Goal: Task Accomplishment & Management: Complete application form

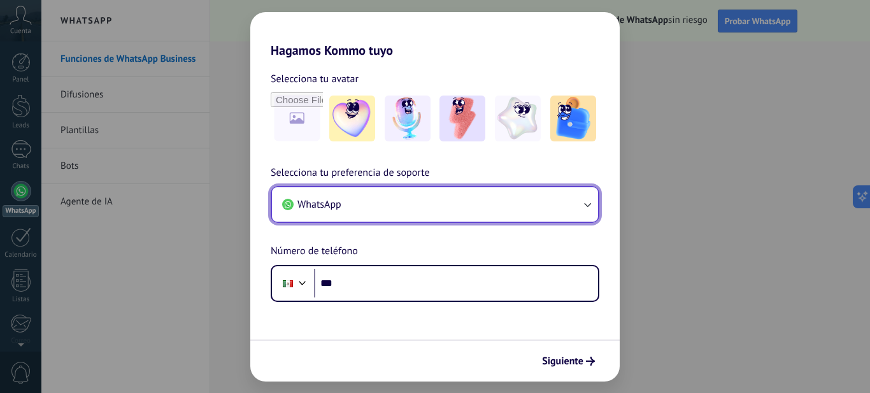
click at [587, 206] on icon "button" at bounding box center [587, 205] width 7 height 4
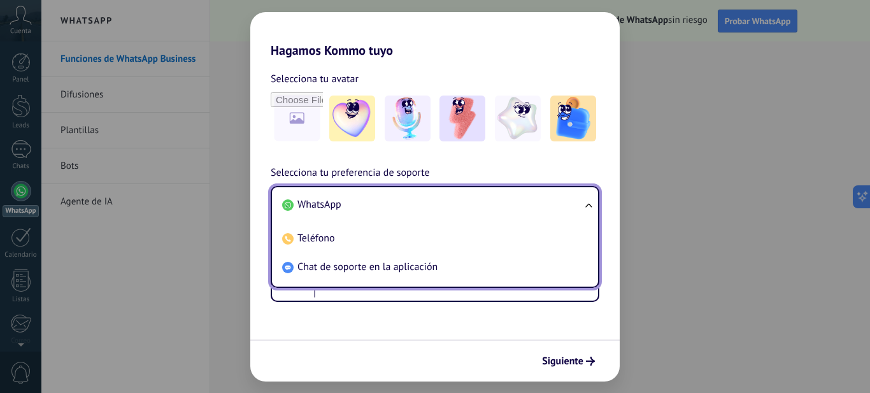
click at [587, 206] on ul "WhatsApp Teléfono Chat de soporte en la aplicación" at bounding box center [435, 237] width 329 height 102
click at [353, 199] on li "WhatsApp" at bounding box center [432, 204] width 311 height 29
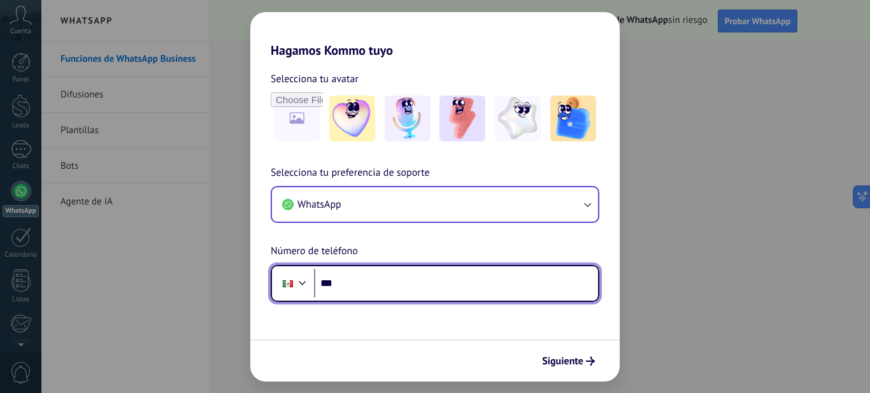
click at [367, 284] on input "***" at bounding box center [456, 283] width 284 height 29
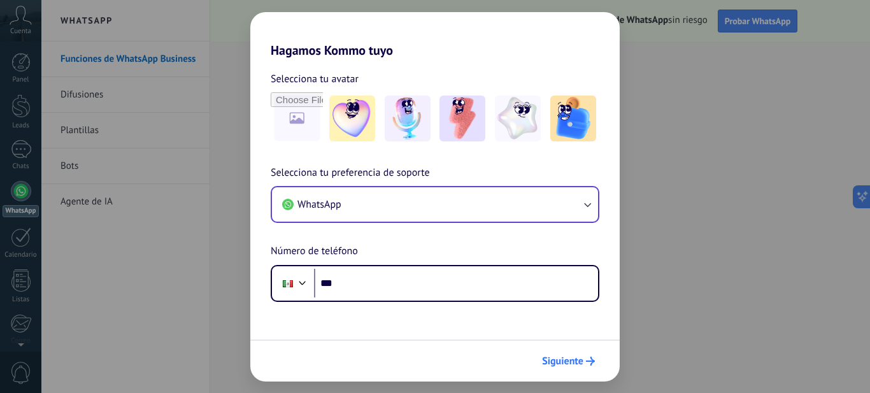
click at [563, 360] on span "Siguiente" at bounding box center [562, 361] width 41 height 9
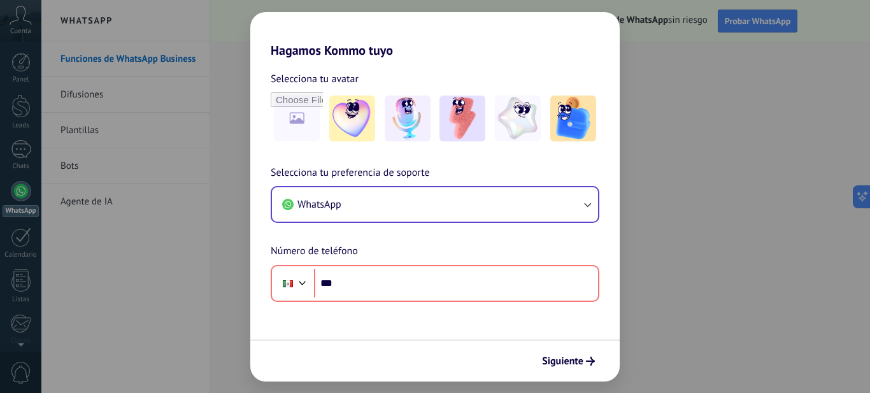
click at [644, 358] on div "Hagamos Kommo tuyo Selecciona tu avatar Selecciona tu preferencia de soporte Wh…" at bounding box center [435, 196] width 870 height 393
